Goal: Communication & Community: Connect with others

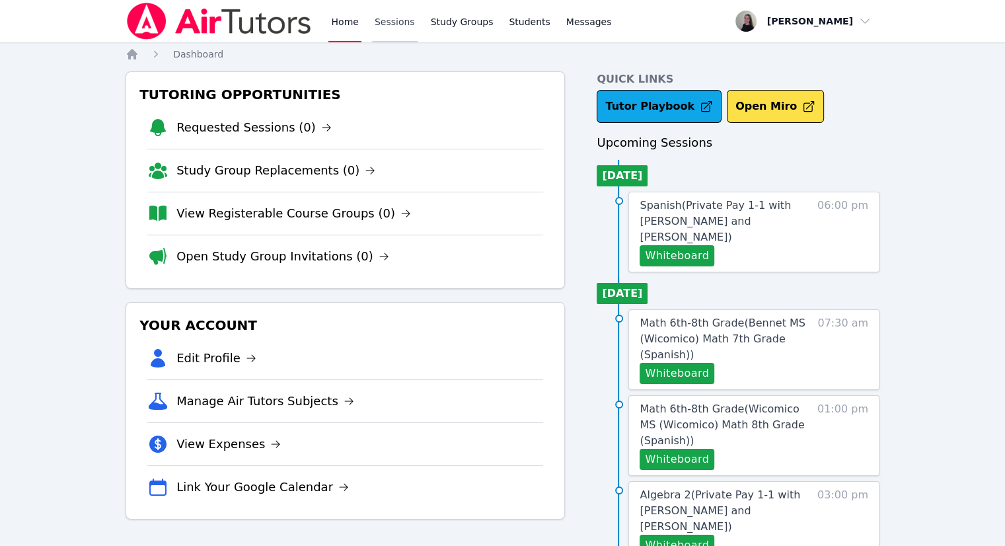
click at [399, 28] on link "Sessions" at bounding box center [395, 21] width 46 height 42
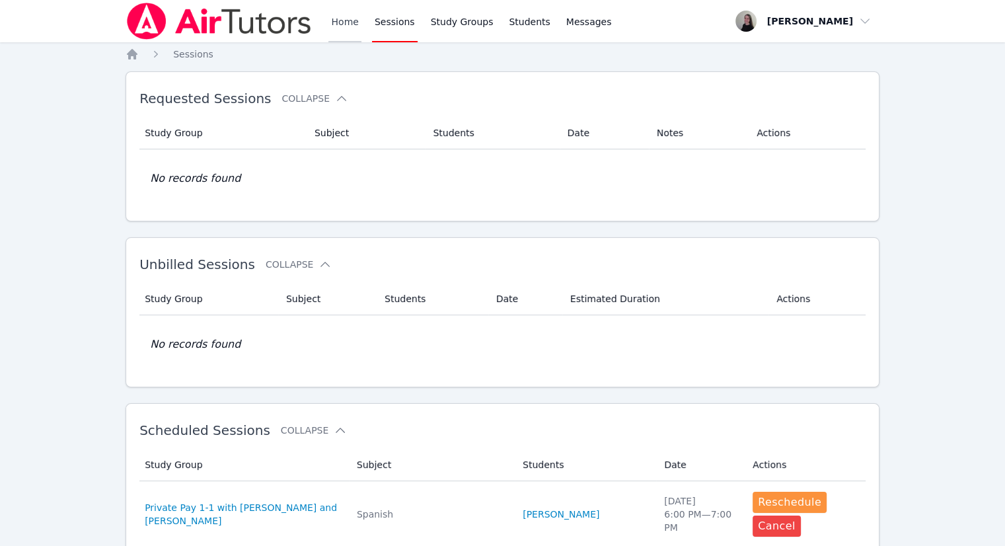
click at [352, 22] on link "Home" at bounding box center [344, 21] width 32 height 42
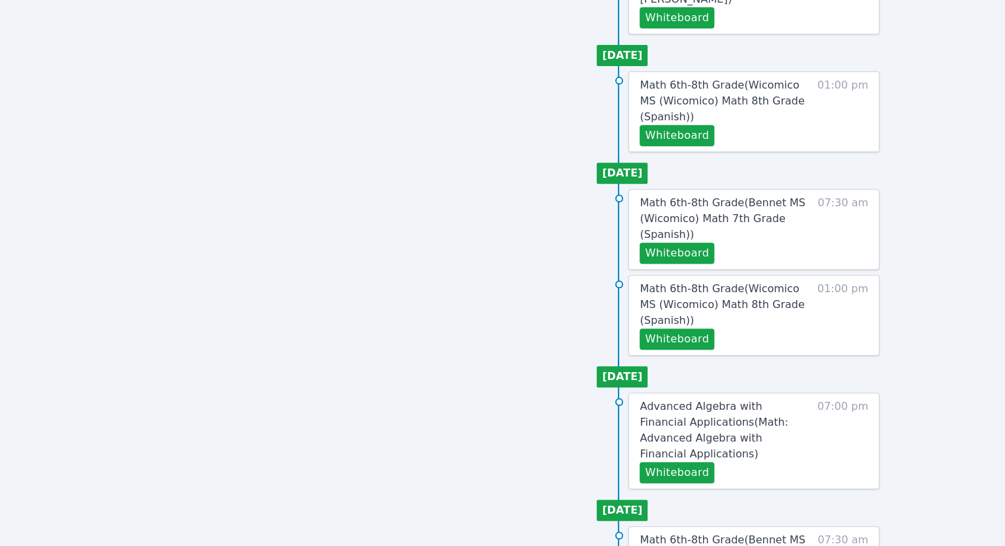
scroll to position [529, 0]
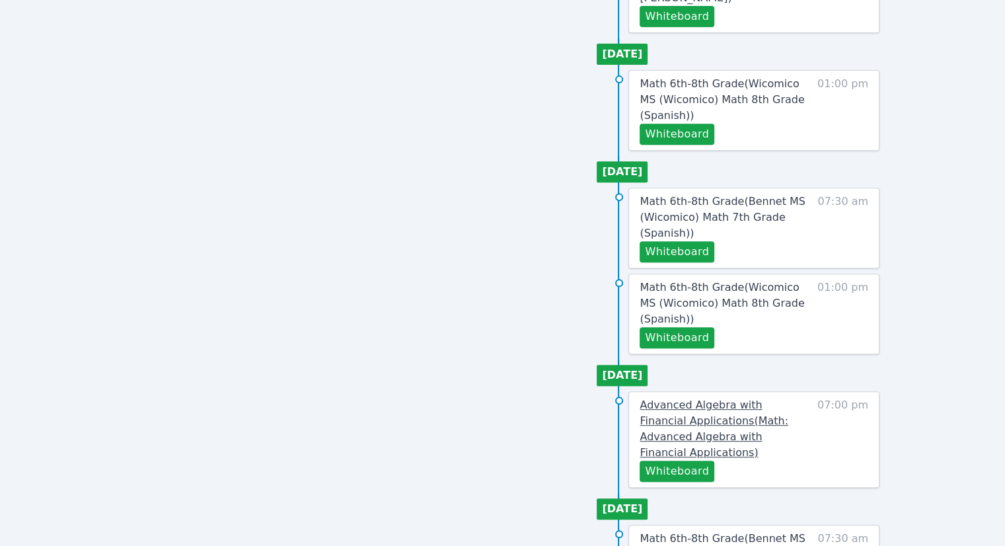
click at [720, 398] on span "Advanced Algebra with Financial Applications ( Math: Advanced Algebra with Fina…" at bounding box center [714, 428] width 149 height 60
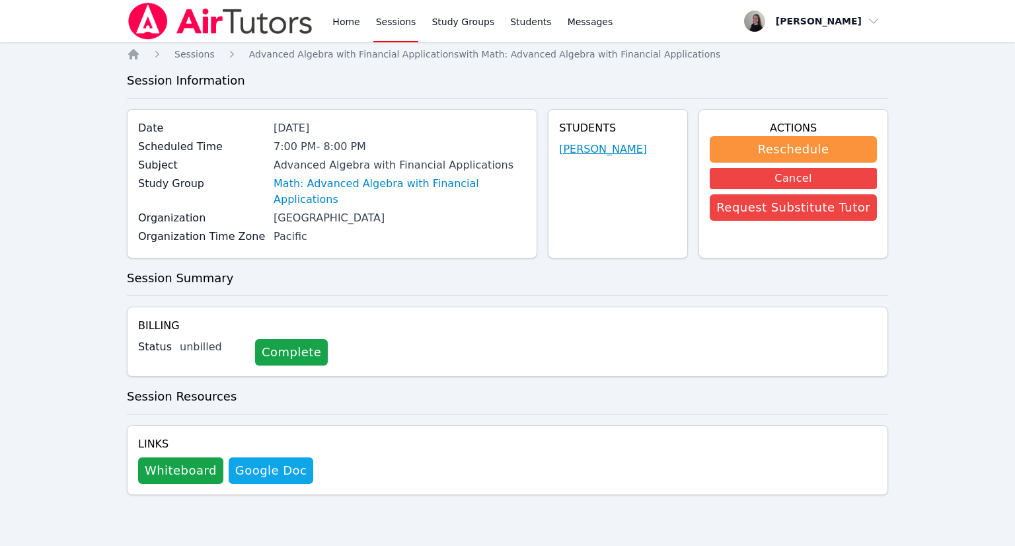
click at [607, 149] on link "[PERSON_NAME]" at bounding box center [603, 149] width 88 height 16
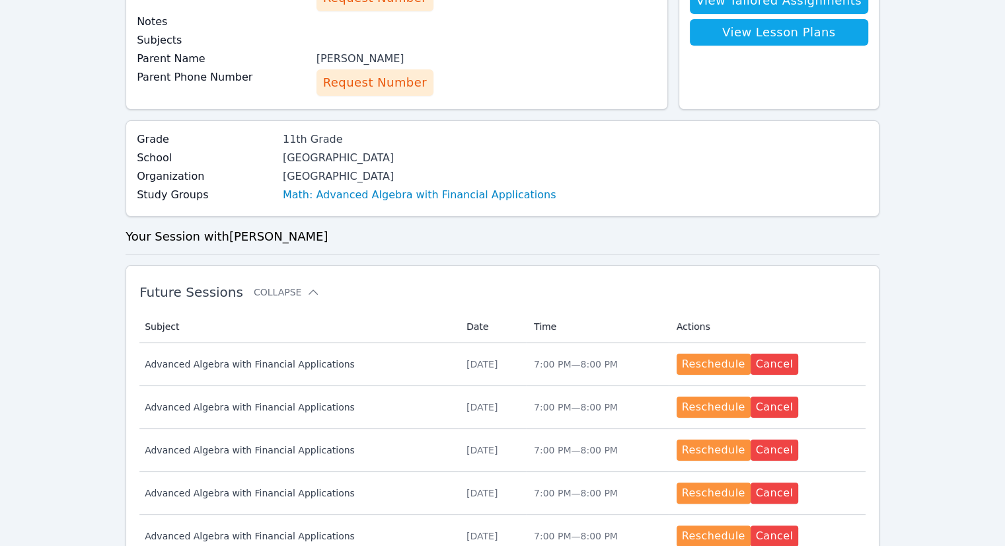
scroll to position [132, 0]
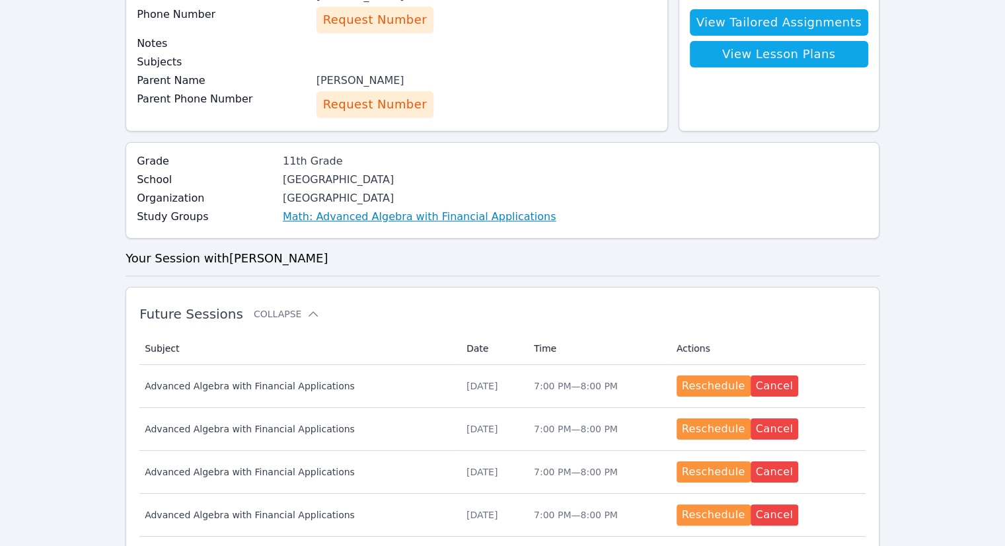
click at [402, 214] on link "Math: Advanced Algebra with Financial Applications" at bounding box center [420, 217] width 274 height 16
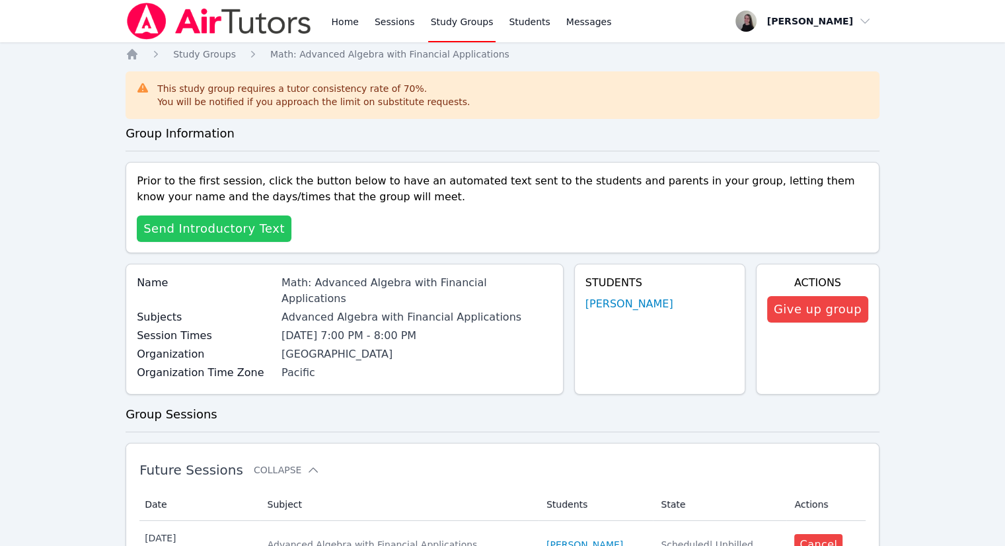
click at [173, 229] on span "Send Introductory Text" at bounding box center [213, 228] width 141 height 19
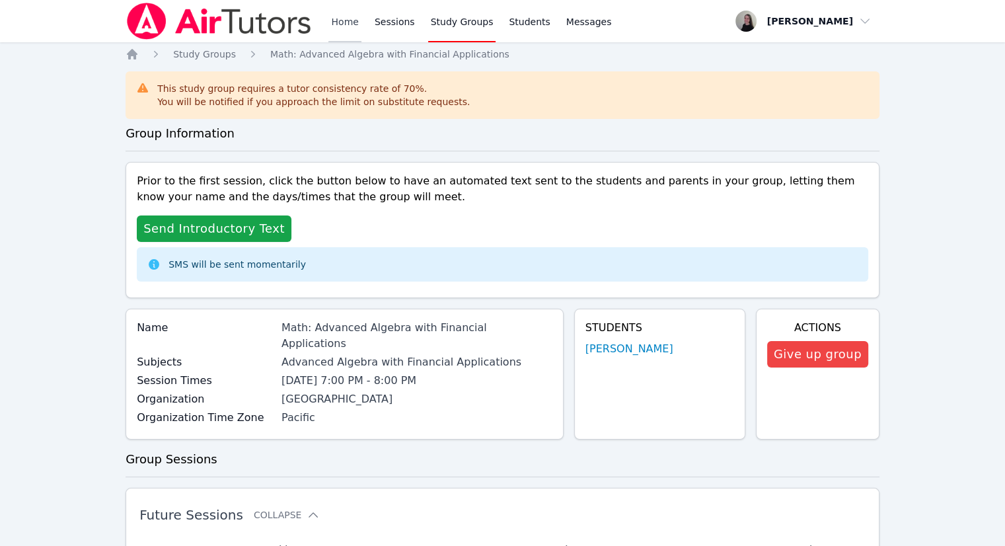
click at [345, 15] on link "Home" at bounding box center [344, 21] width 32 height 42
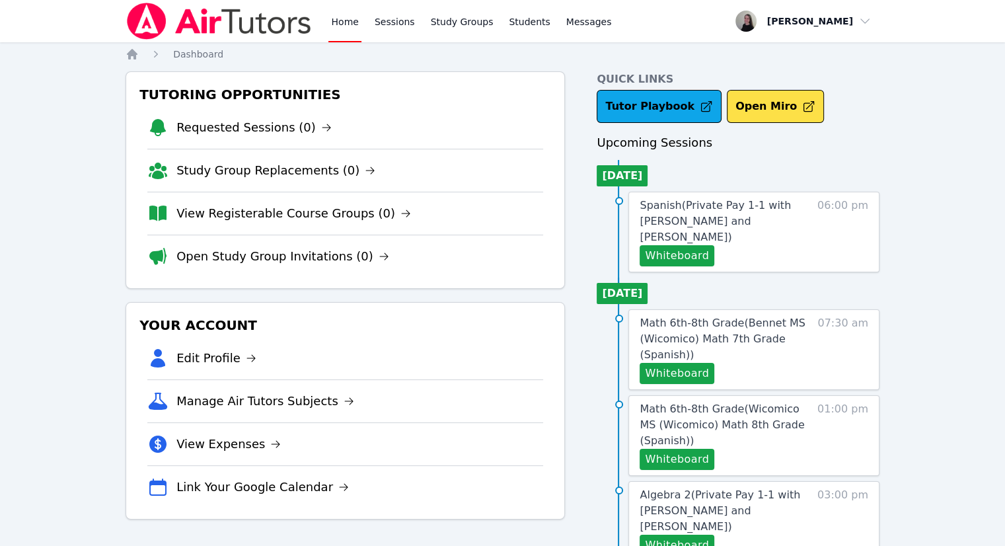
click at [210, 12] on img at bounding box center [219, 21] width 187 height 37
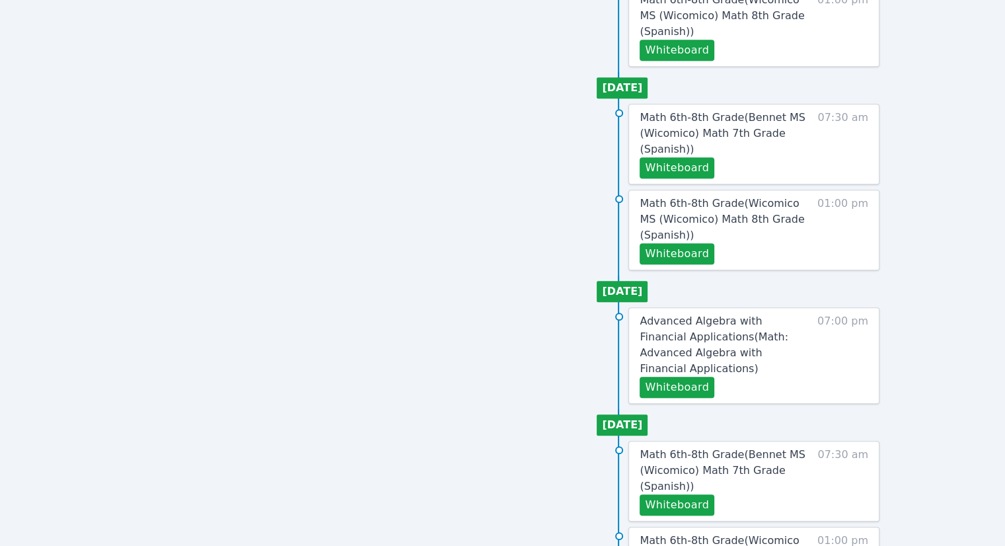
scroll to position [656, 0]
